Goal: Information Seeking & Learning: Learn about a topic

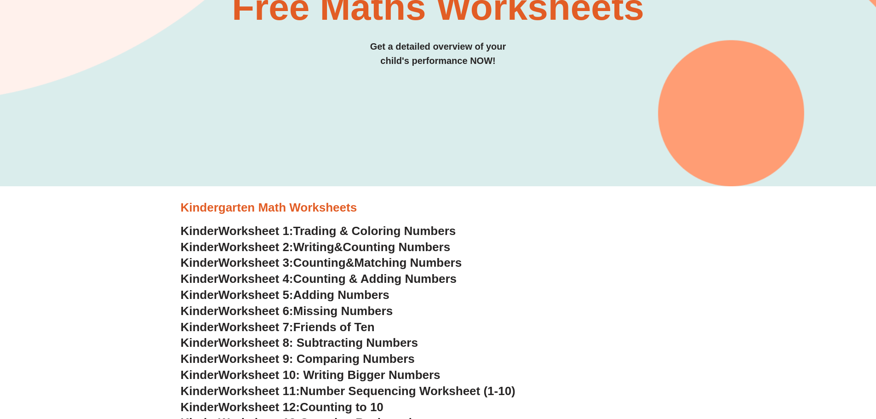
scroll to position [229, 0]
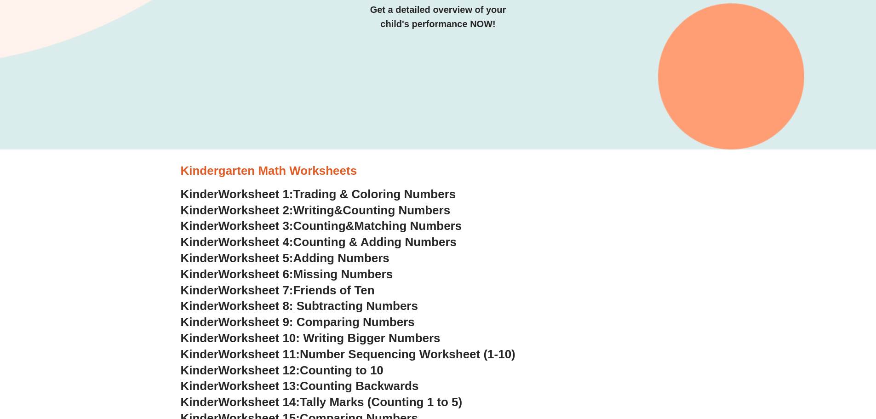
click at [323, 210] on span "Writing" at bounding box center [313, 210] width 41 height 14
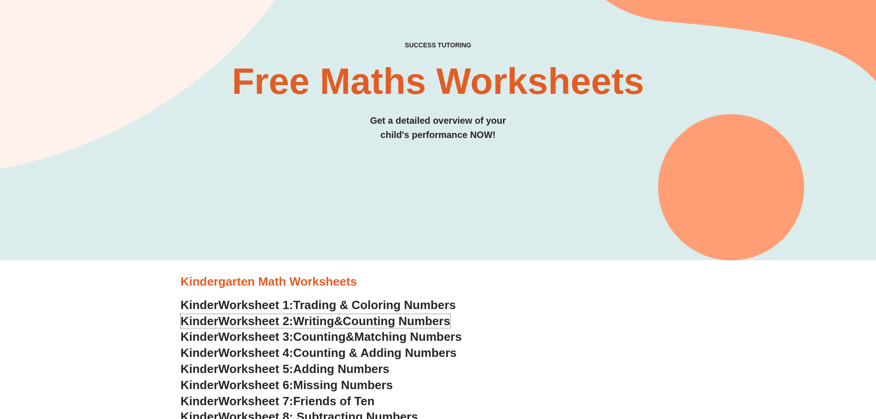
scroll to position [0, 0]
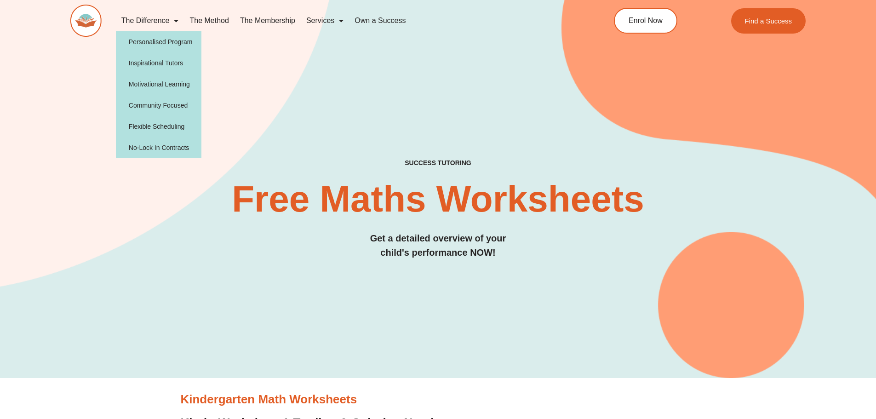
click at [177, 21] on span "Menu" at bounding box center [173, 20] width 9 height 17
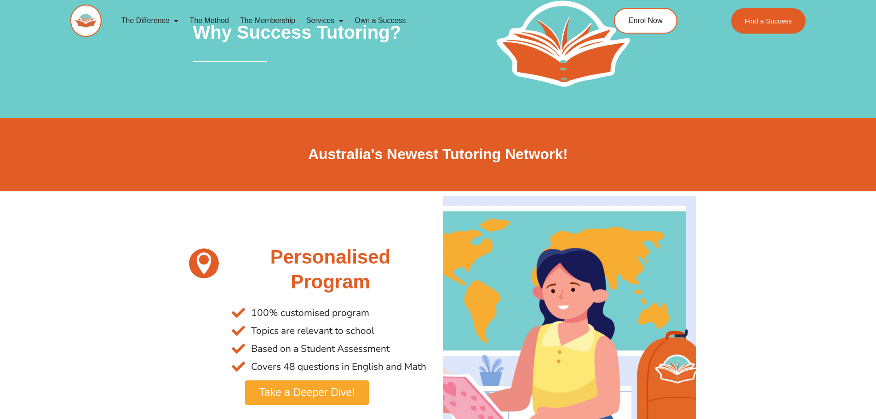
click at [208, 20] on link "The Method" at bounding box center [209, 20] width 50 height 21
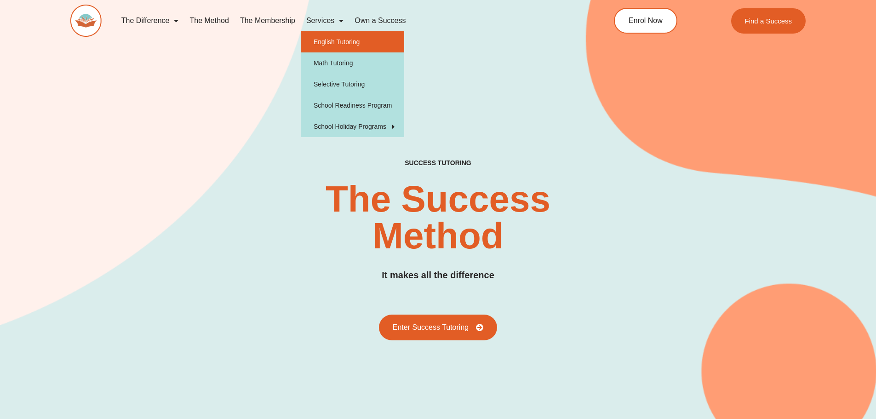
click at [328, 39] on link "English Tutoring" at bounding box center [352, 41] width 103 height 21
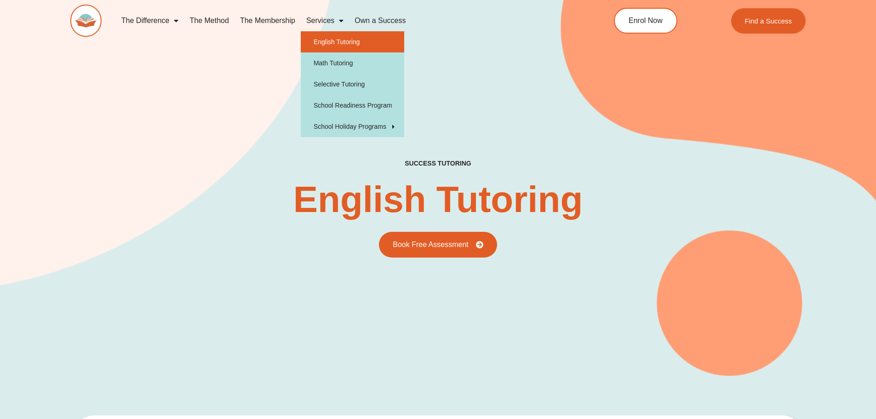
click at [341, 20] on span "Menu" at bounding box center [338, 20] width 9 height 17
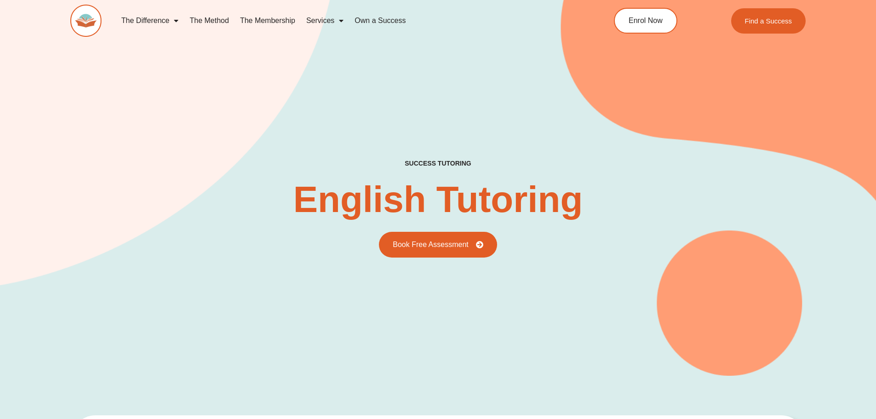
click at [341, 20] on span "Menu" at bounding box center [338, 20] width 9 height 17
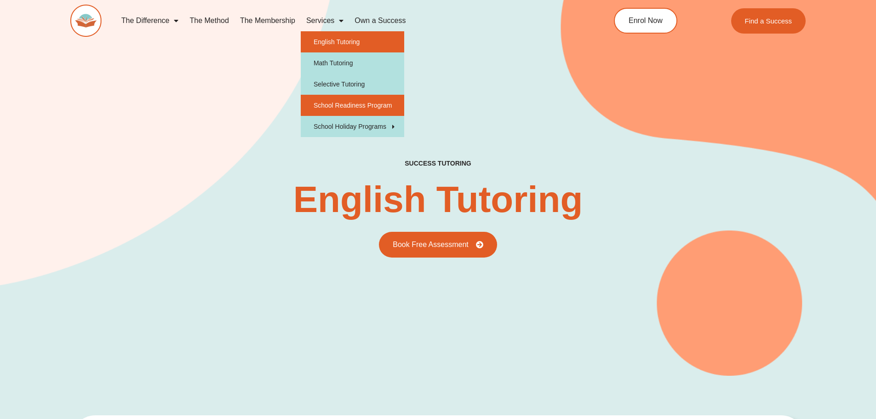
click at [343, 105] on link "School Readiness Program" at bounding box center [352, 105] width 103 height 21
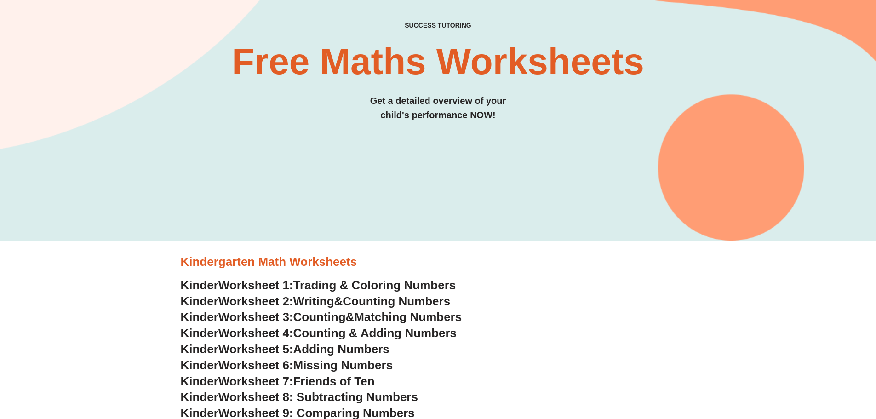
scroll to position [46, 0]
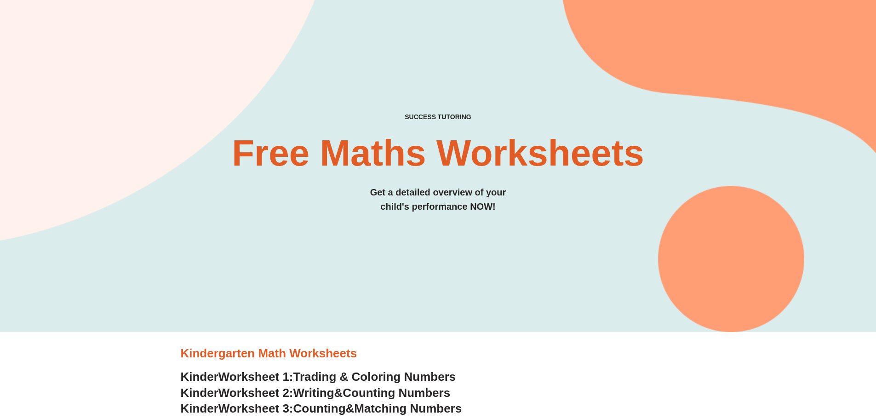
drag, startPoint x: 540, startPoint y: 0, endPoint x: 430, endPoint y: 51, distance: 121.6
click at [430, 51] on div "SUCCESS TUTORING​ Free Maths Worksheets​ Get a detailed overview of your child'…" at bounding box center [438, 128] width 736 height 408
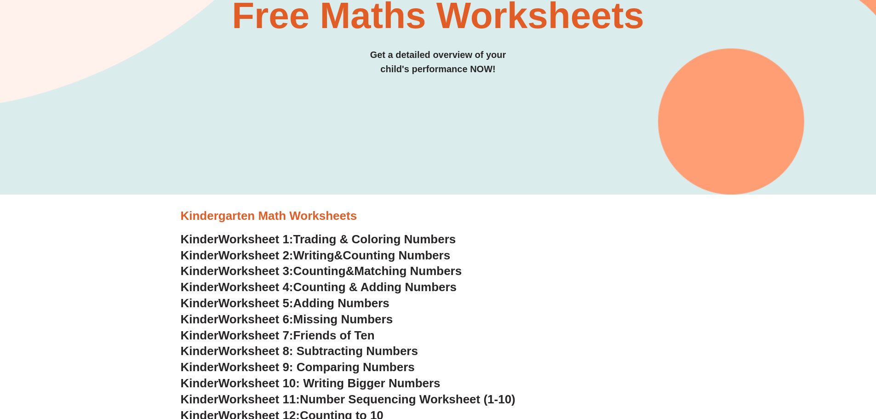
scroll to position [184, 0]
click at [317, 270] on span "Counting" at bounding box center [319, 270] width 52 height 14
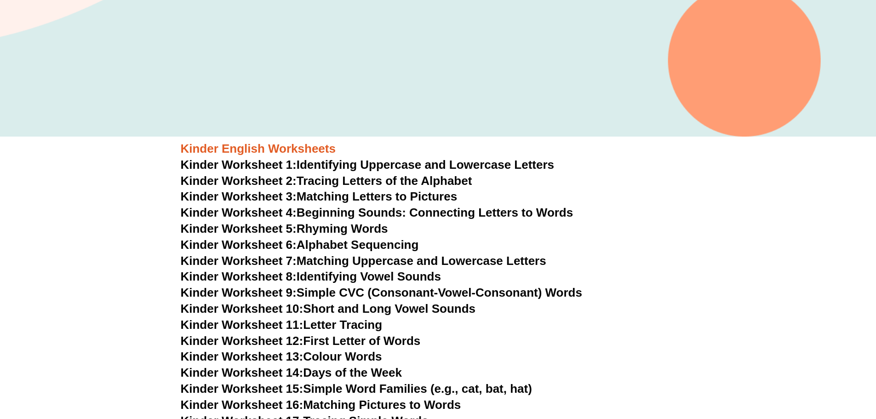
scroll to position [276, 0]
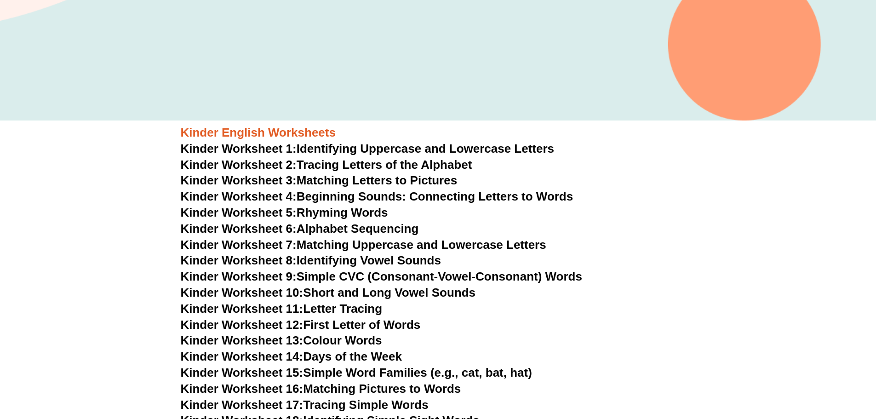
click at [269, 166] on span "Kinder Worksheet 2:" at bounding box center [239, 165] width 116 height 14
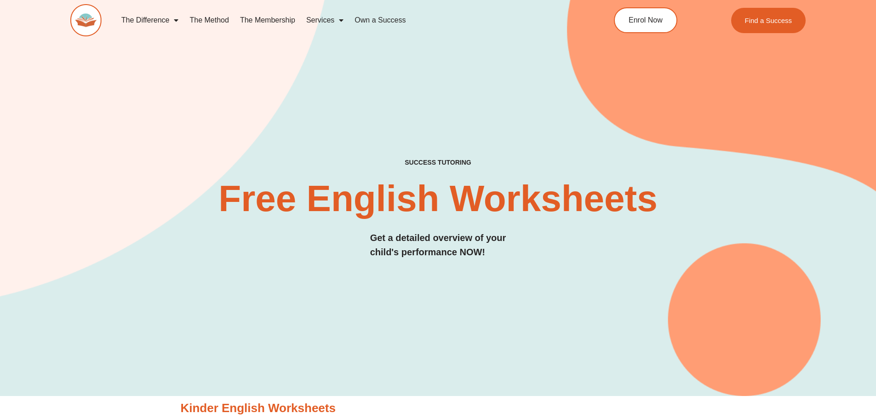
scroll to position [0, 0]
